Goal: Use online tool/utility

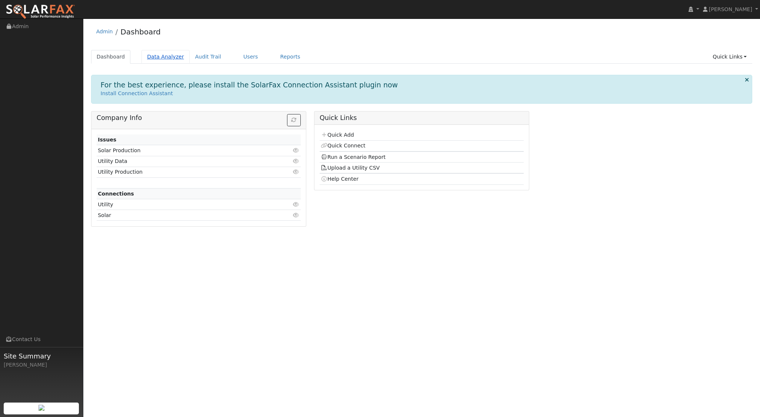
click at [166, 53] on link "Data Analyzer" at bounding box center [165, 57] width 48 height 14
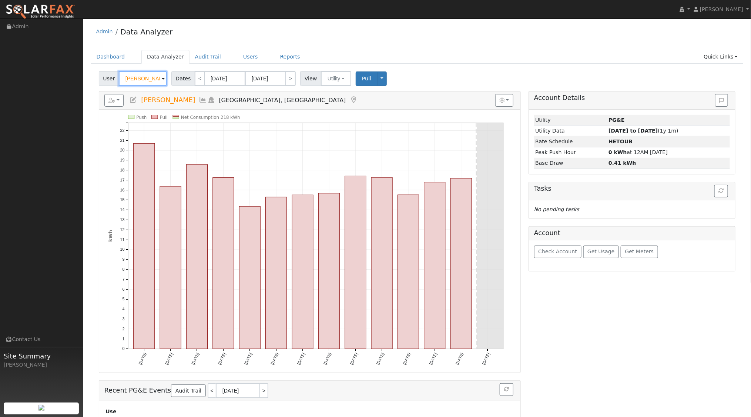
click at [153, 79] on input "Lee A Sather" at bounding box center [143, 78] width 48 height 15
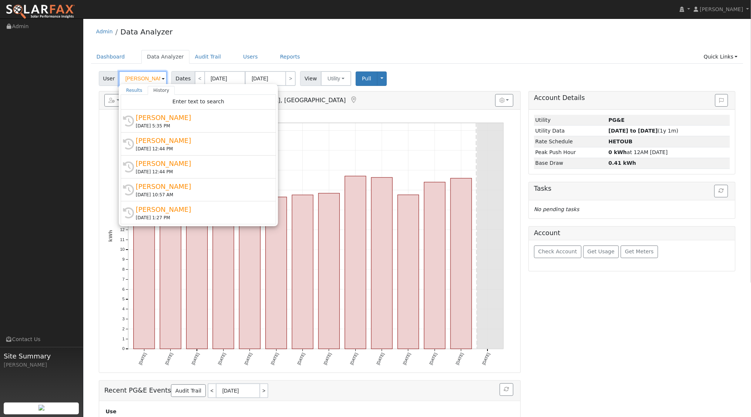
click at [153, 79] on input "Lee A Sather" at bounding box center [143, 78] width 48 height 15
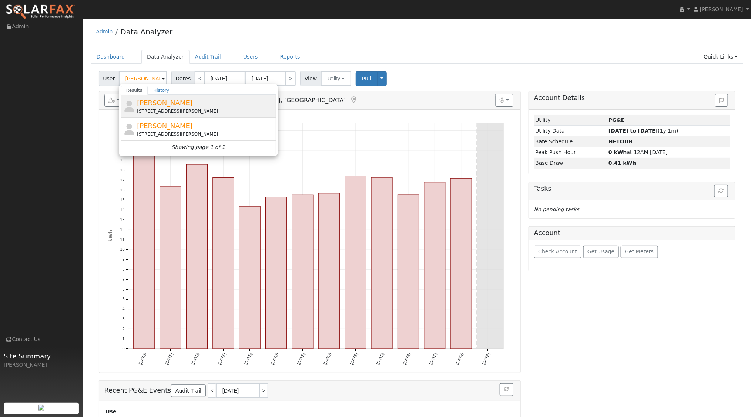
click at [170, 107] on div "christopher roybal 1311 Oak Ridge Way, Paso Robles, CA 93446" at bounding box center [205, 106] width 137 height 17
type input "christopher roybal"
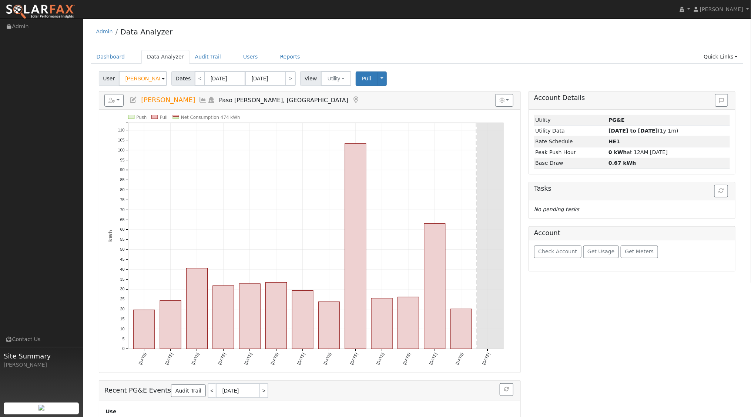
click at [211, 101] on icon at bounding box center [211, 100] width 8 height 7
